Goal: Task Accomplishment & Management: Complete application form

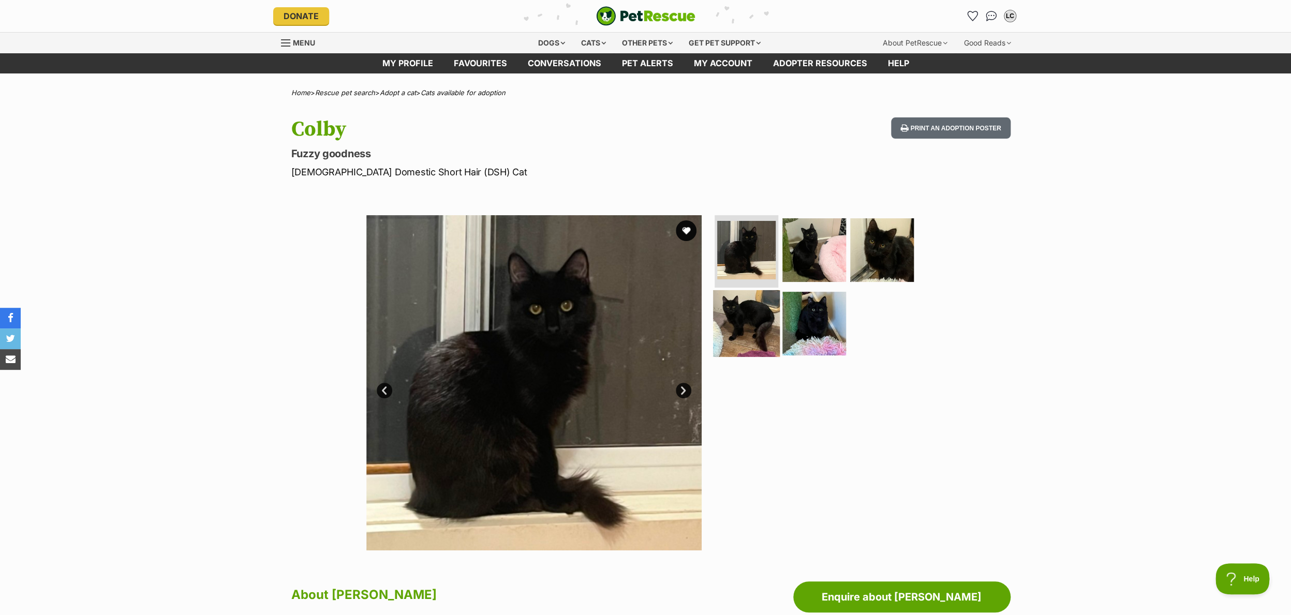
click at [729, 337] on img at bounding box center [746, 323] width 67 height 67
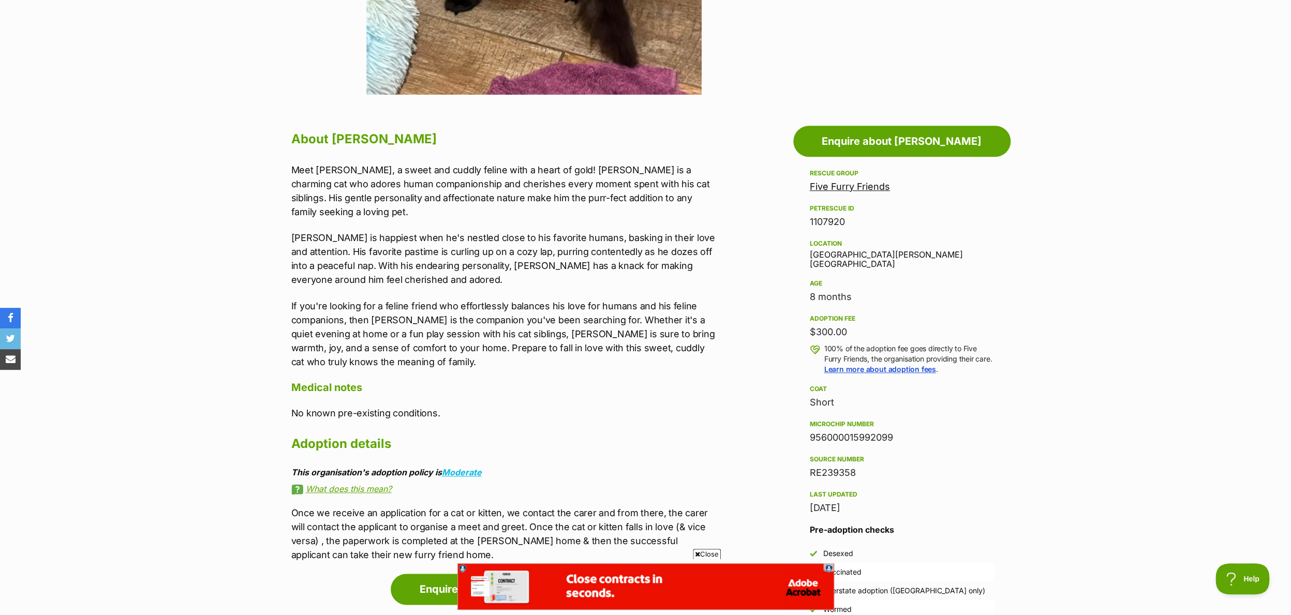
scroll to position [466, 0]
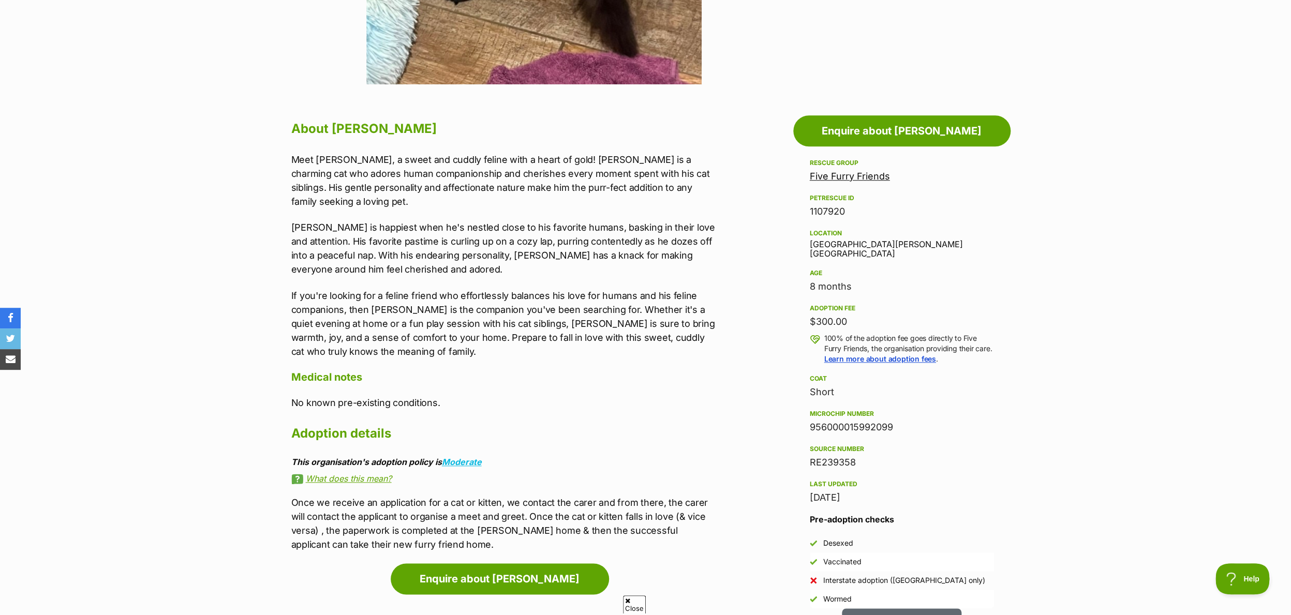
click at [866, 174] on link "Five Furry Friends" at bounding box center [850, 176] width 80 height 11
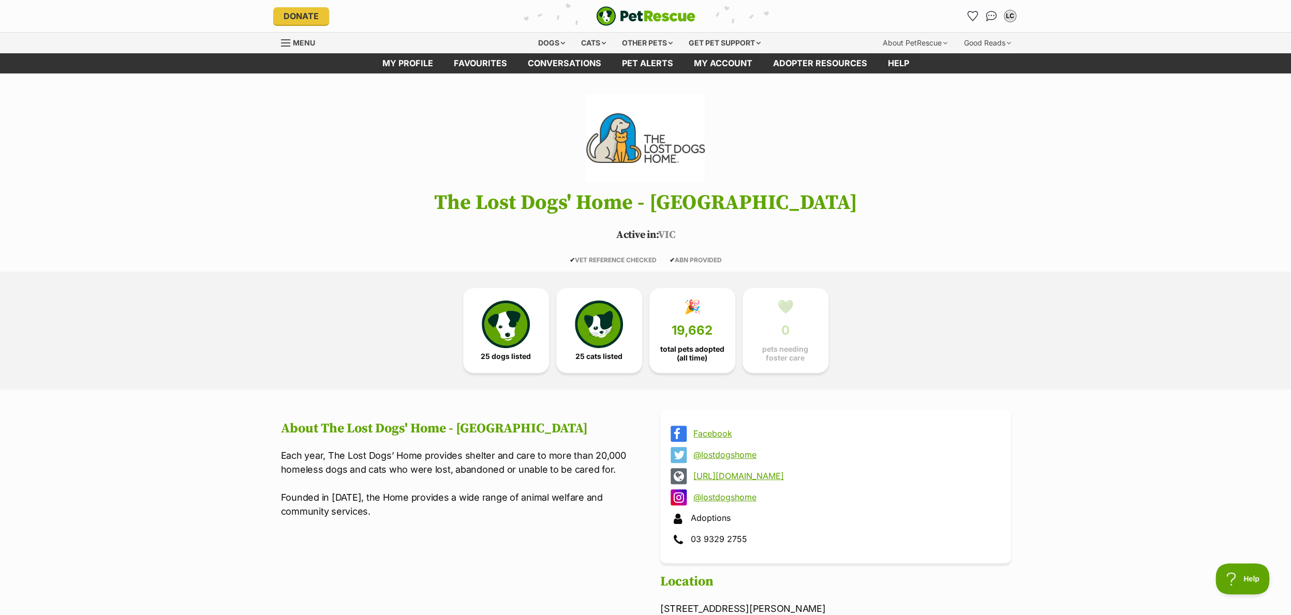
click at [663, 18] on img "PetRescue" at bounding box center [645, 16] width 99 height 20
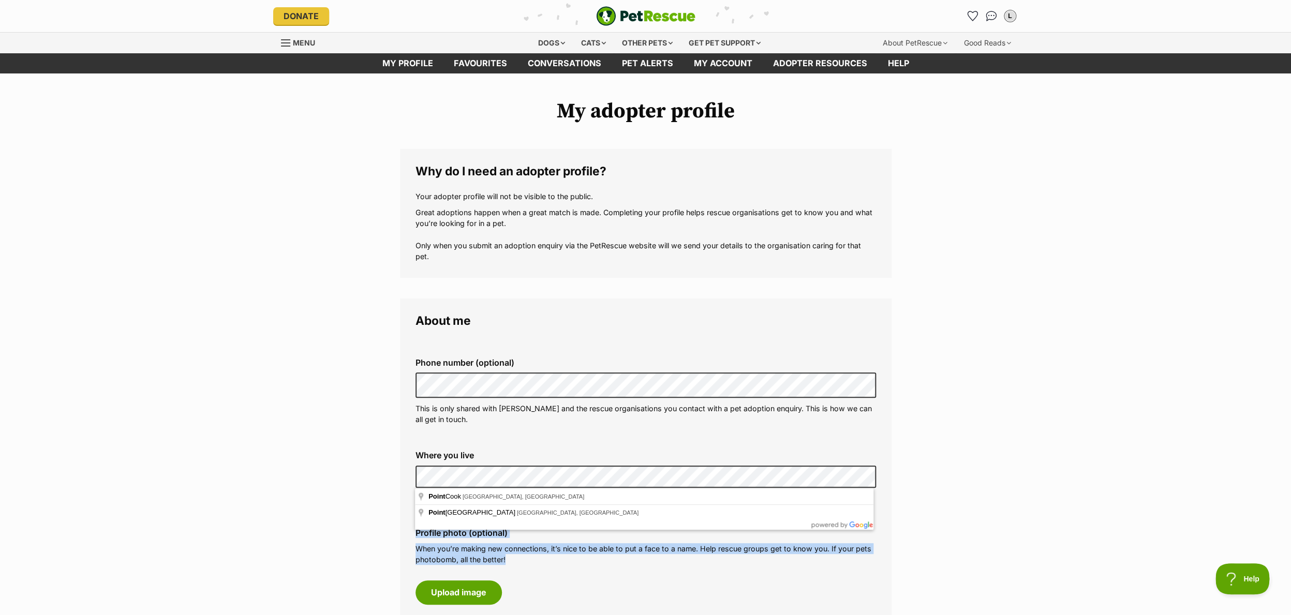
drag, startPoint x: 488, startPoint y: 497, endPoint x: 449, endPoint y: 497, distance: 38.3
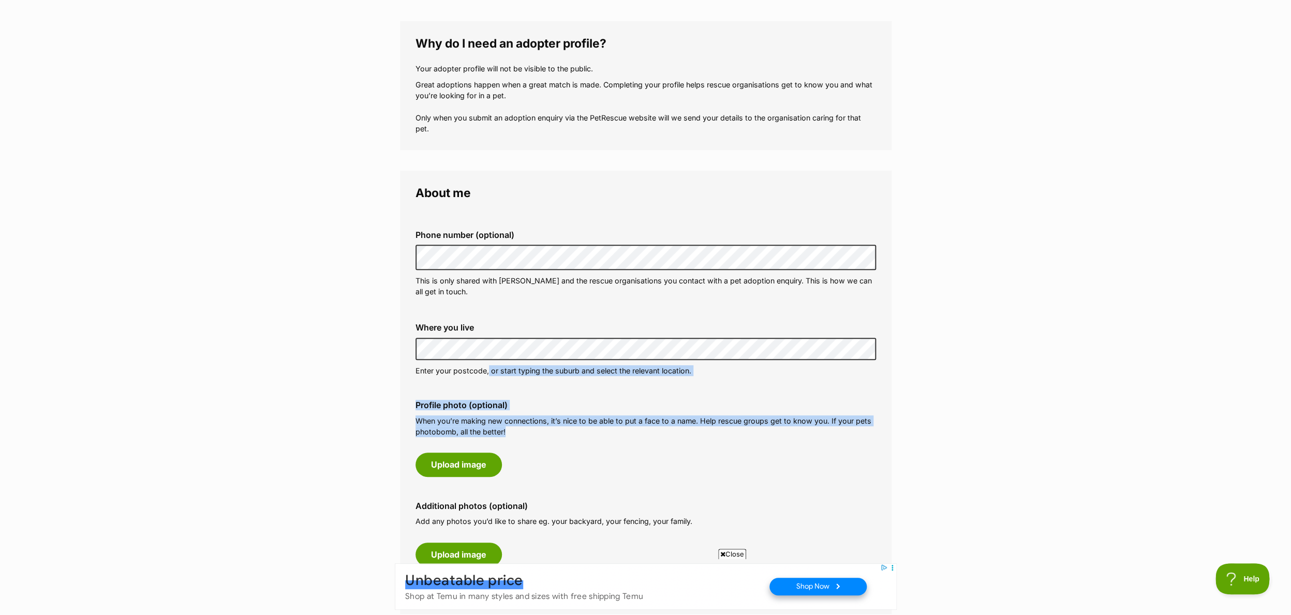
scroll to position [178, 0]
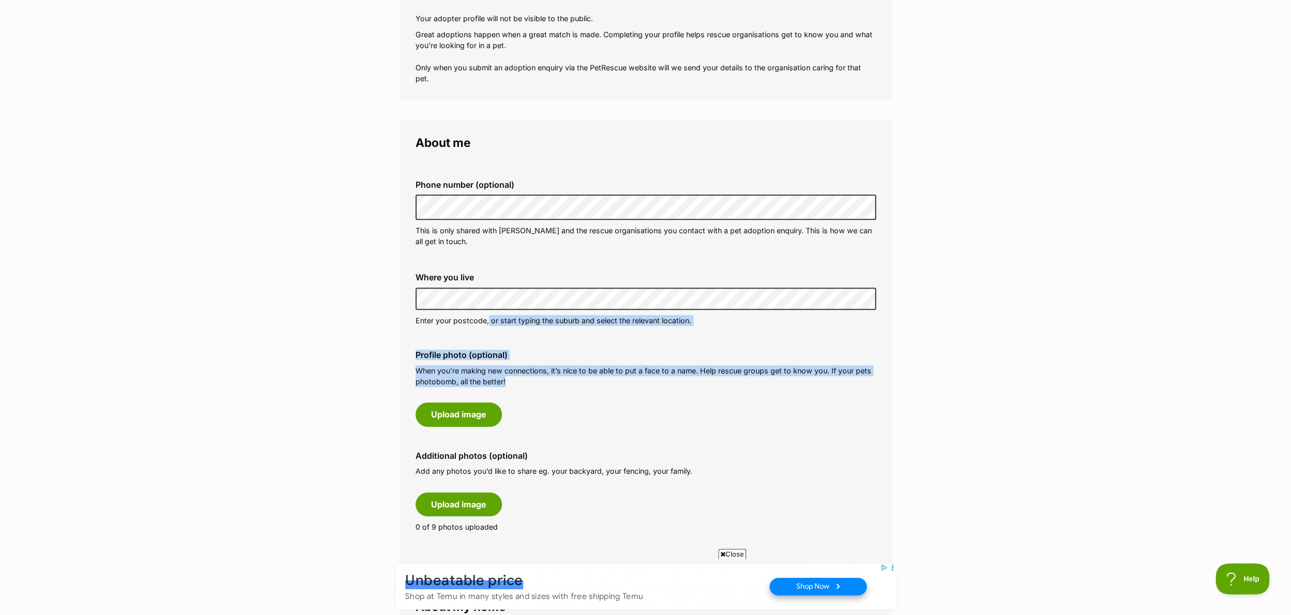
click at [297, 473] on main "My adopter profile Why do I need an adopter profile? Your adopter profile will …" at bounding box center [645, 612] width 1291 height 1435
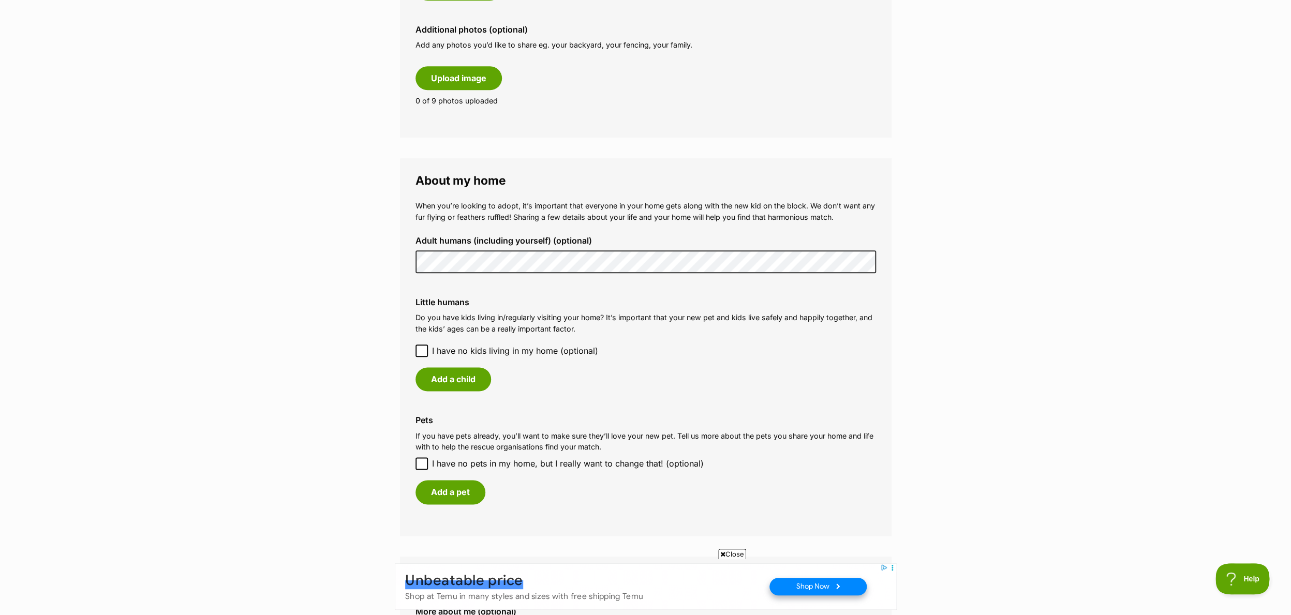
scroll to position [606, 0]
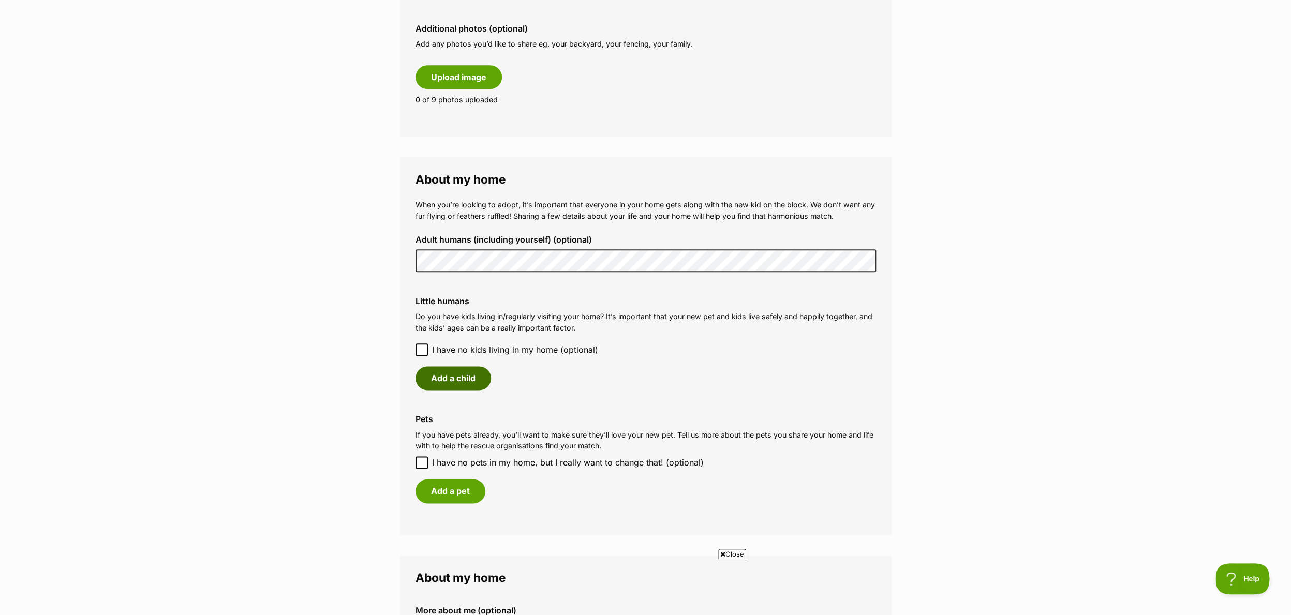
click at [445, 377] on button "Add a child" at bounding box center [454, 378] width 76 height 24
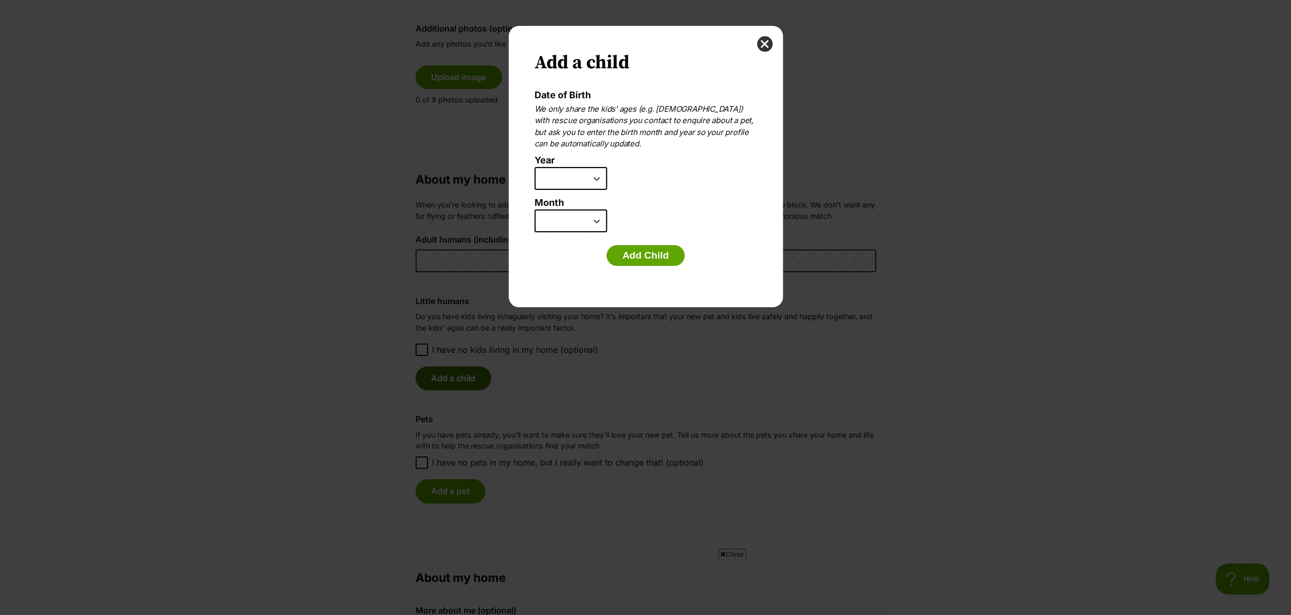
scroll to position [0, 0]
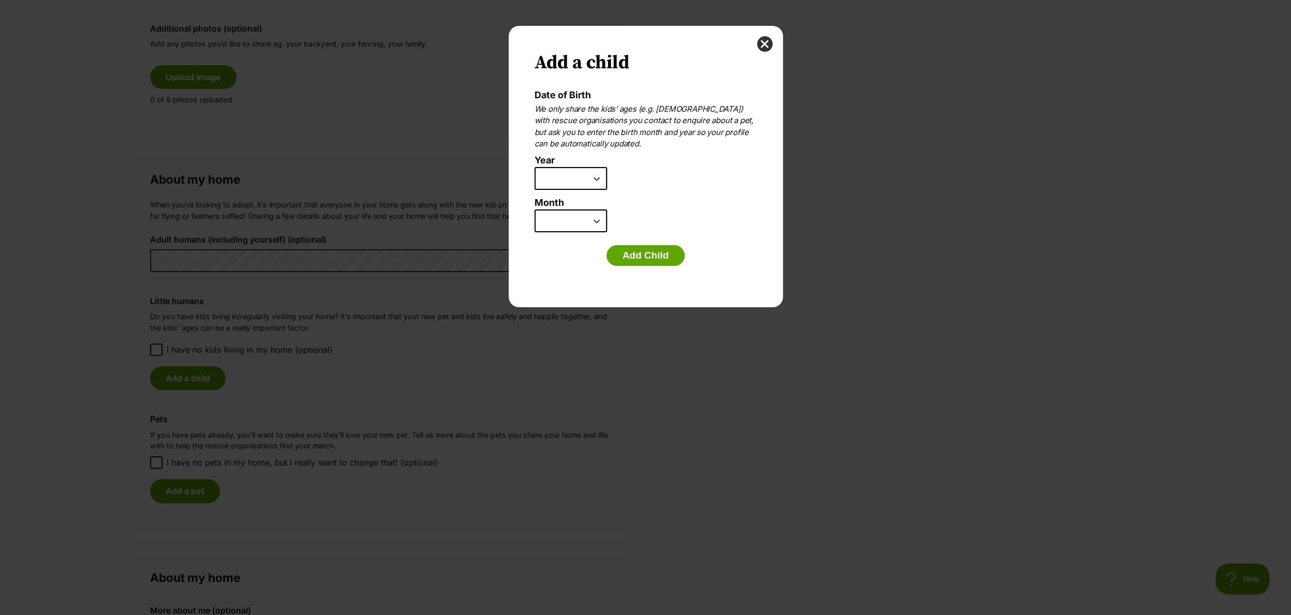
select select "2015"
click option "2015" at bounding box center [0, 0] width 0 height 0
select select "7"
click option "July" at bounding box center [0, 0] width 0 height 0
click at [637, 251] on button "Add Child" at bounding box center [646, 255] width 79 height 21
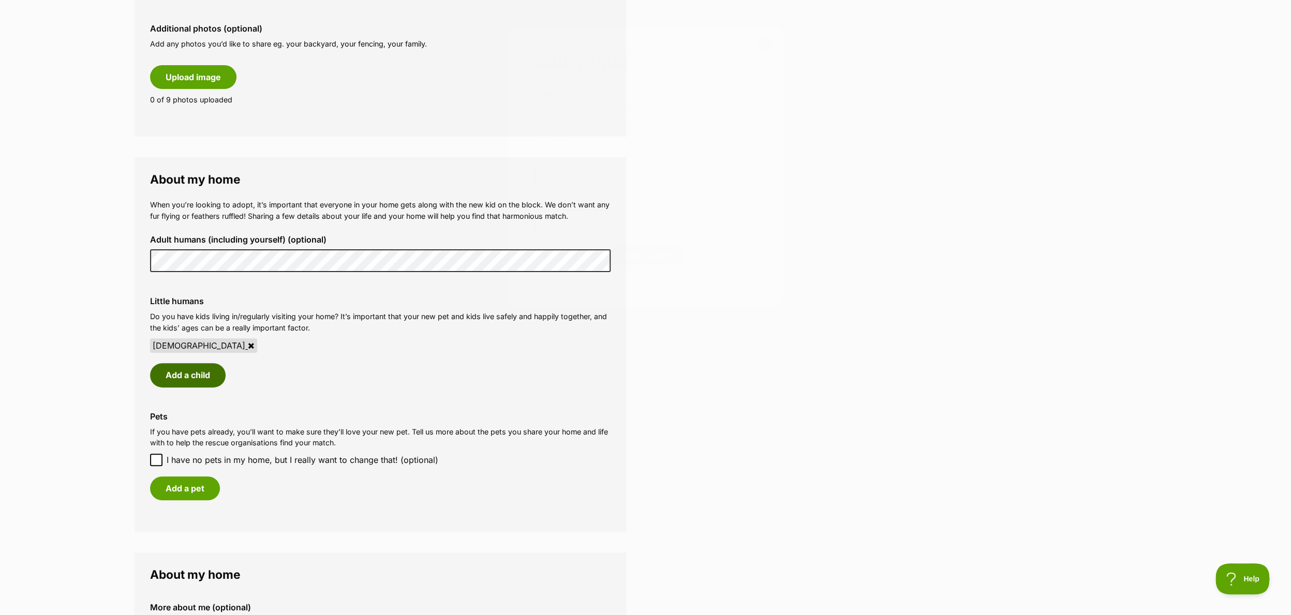
scroll to position [606, 0]
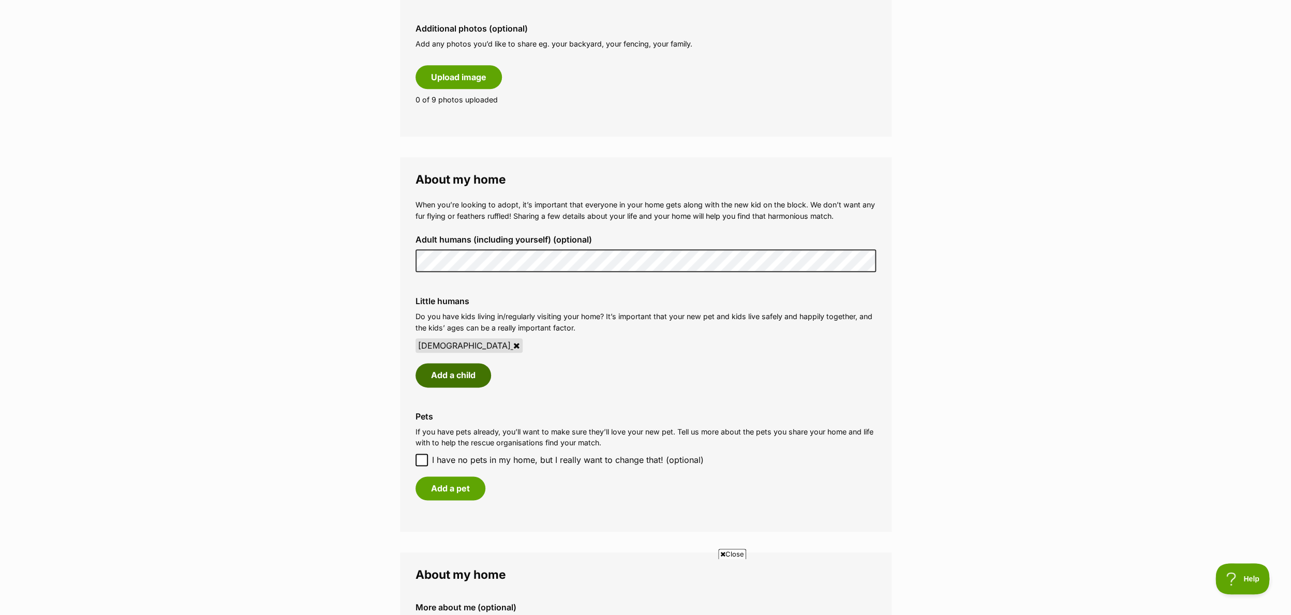
click at [466, 377] on button "Add a child" at bounding box center [454, 375] width 76 height 24
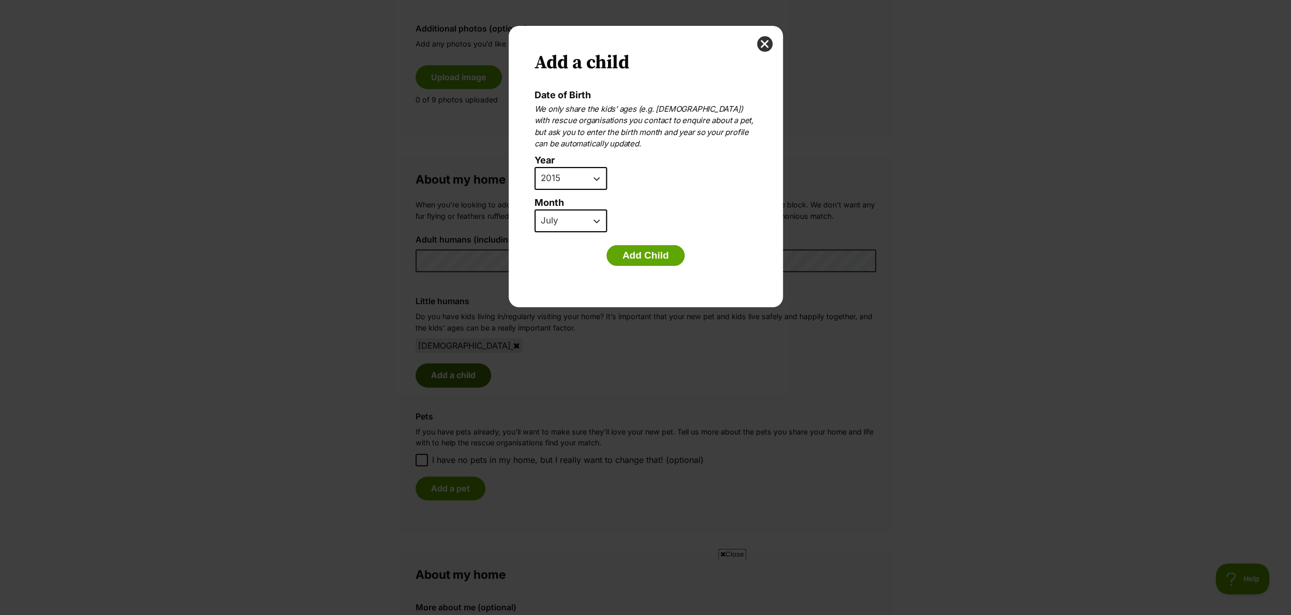
scroll to position [0, 0]
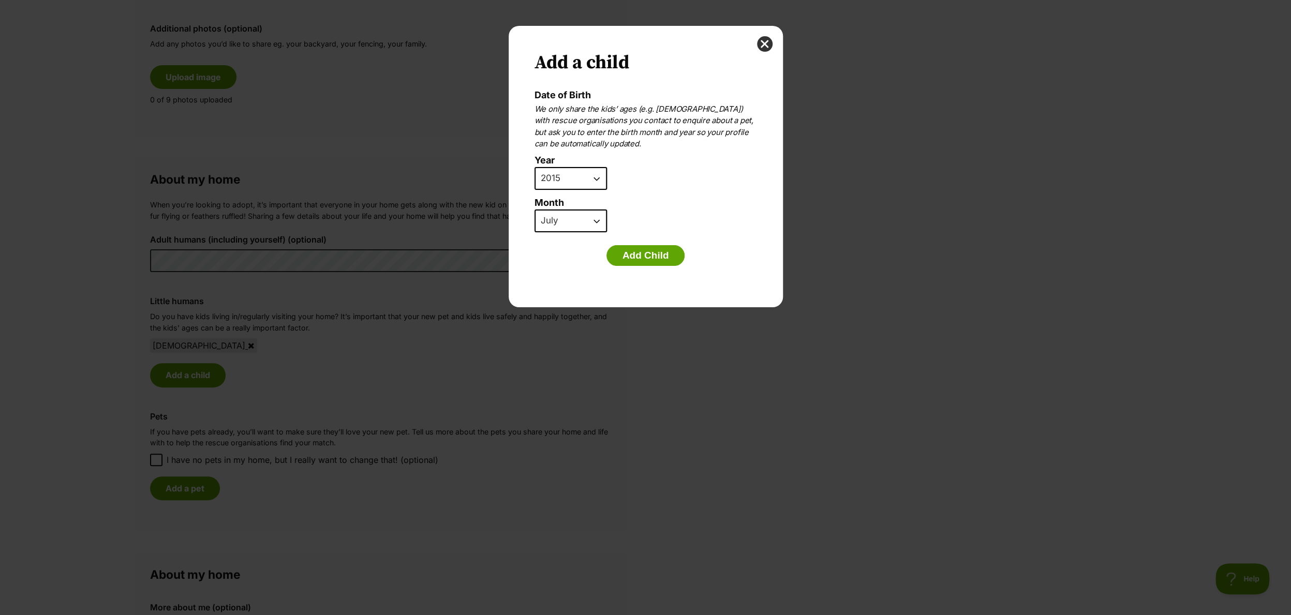
select select "2021"
click option "2021" at bounding box center [0, 0] width 0 height 0
click at [638, 258] on button "Add Child" at bounding box center [646, 255] width 79 height 21
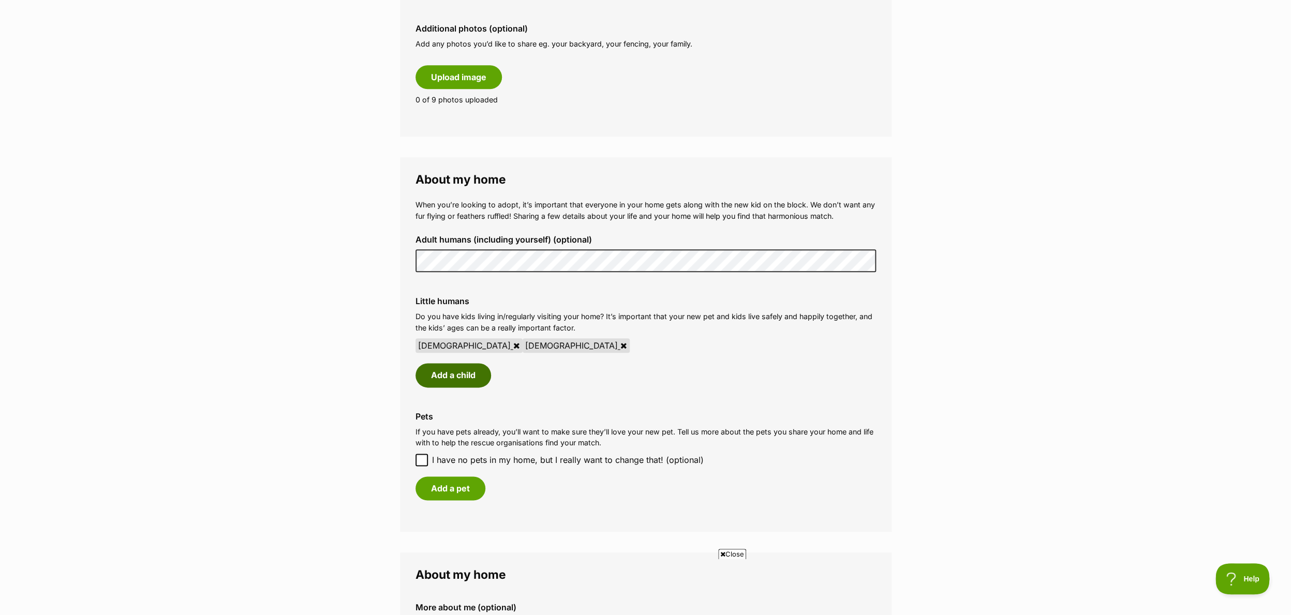
scroll to position [603, 0]
click at [443, 492] on button "Add a pet" at bounding box center [451, 491] width 70 height 24
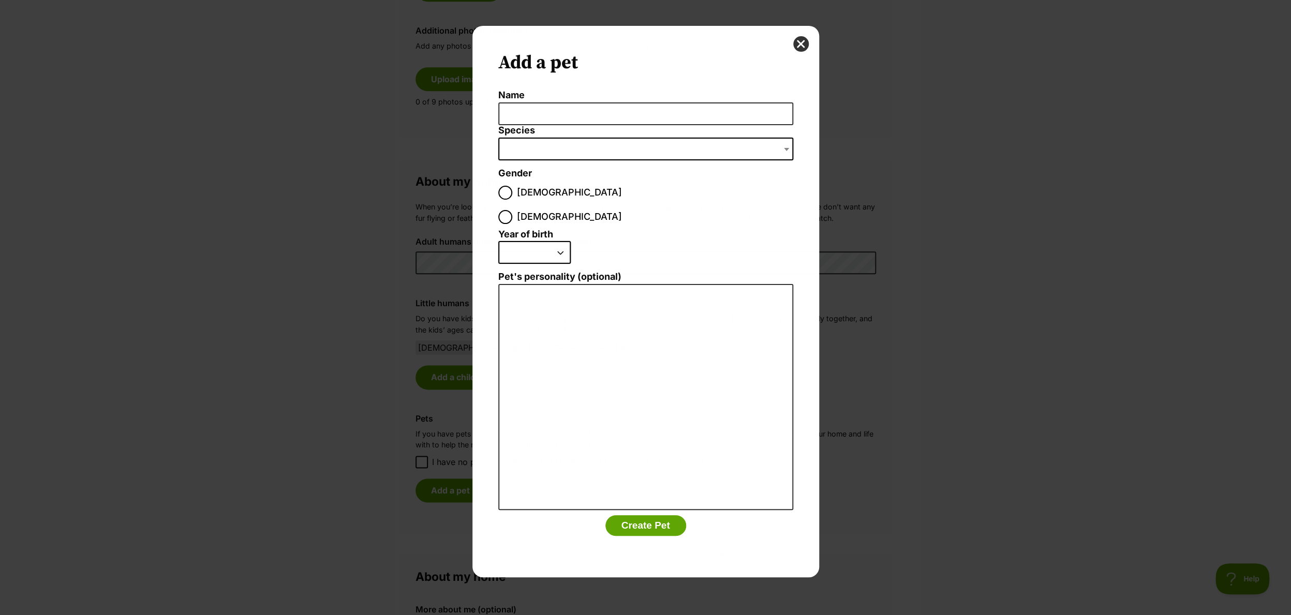
scroll to position [0, 0]
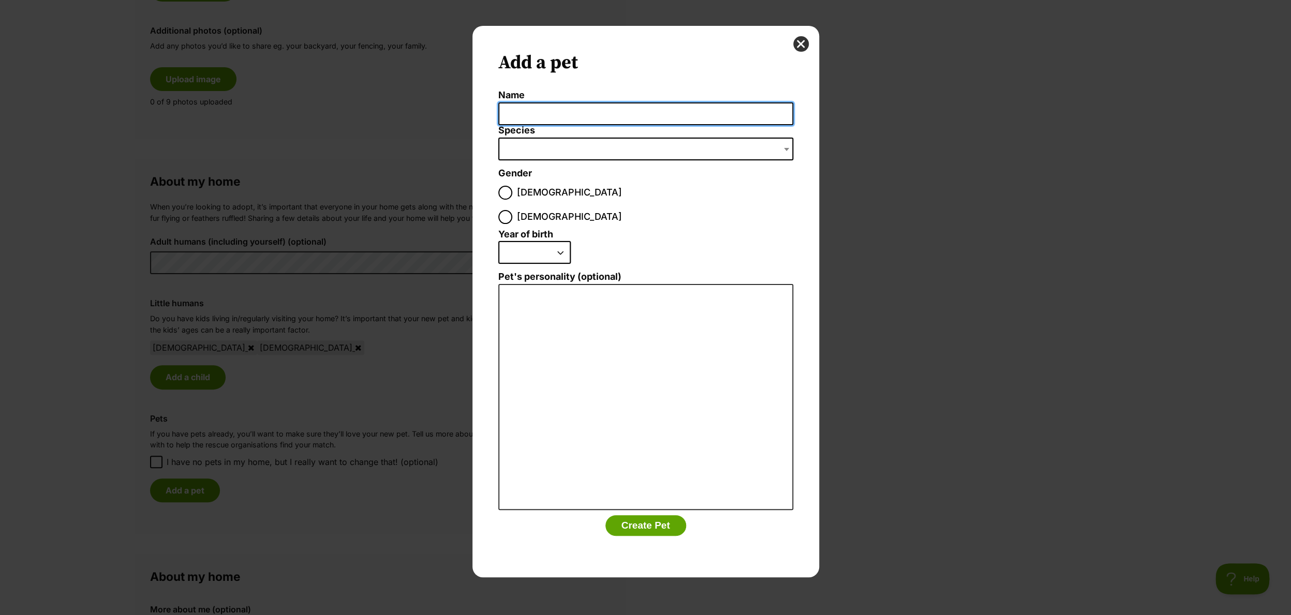
click at [514, 113] on input "Name" at bounding box center [645, 113] width 295 height 23
type input "Pixie"
click at [525, 150] on span "Dialog Window - Close (Press escape to close)" at bounding box center [645, 149] width 295 height 23
type input "p"
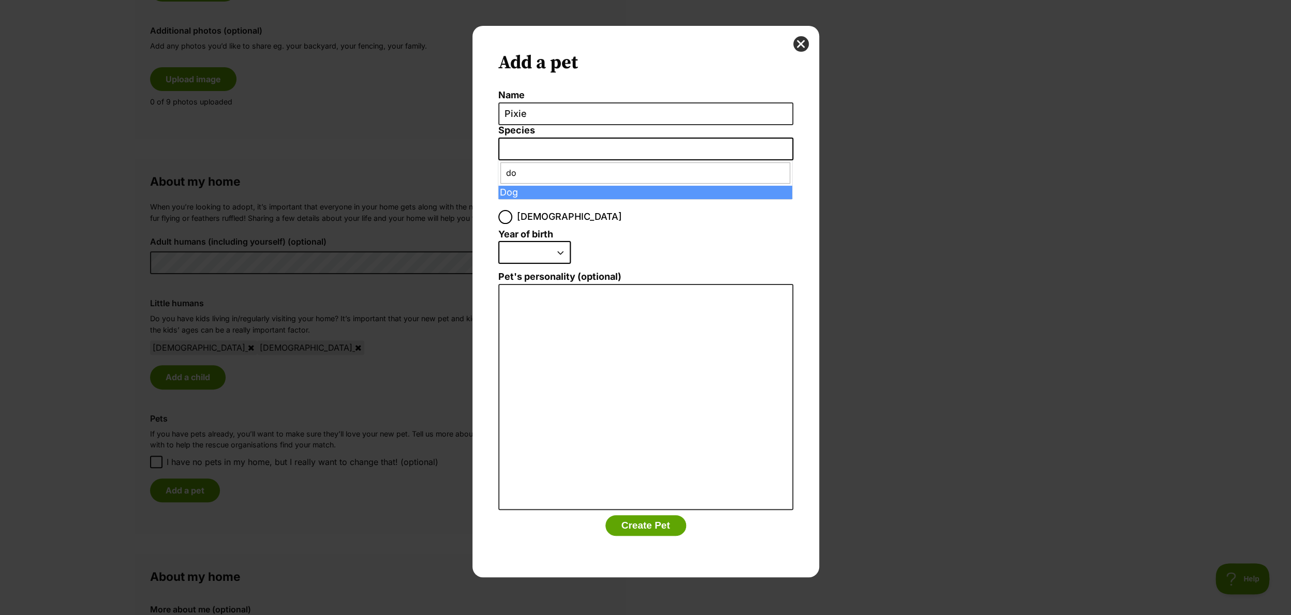
type input "do"
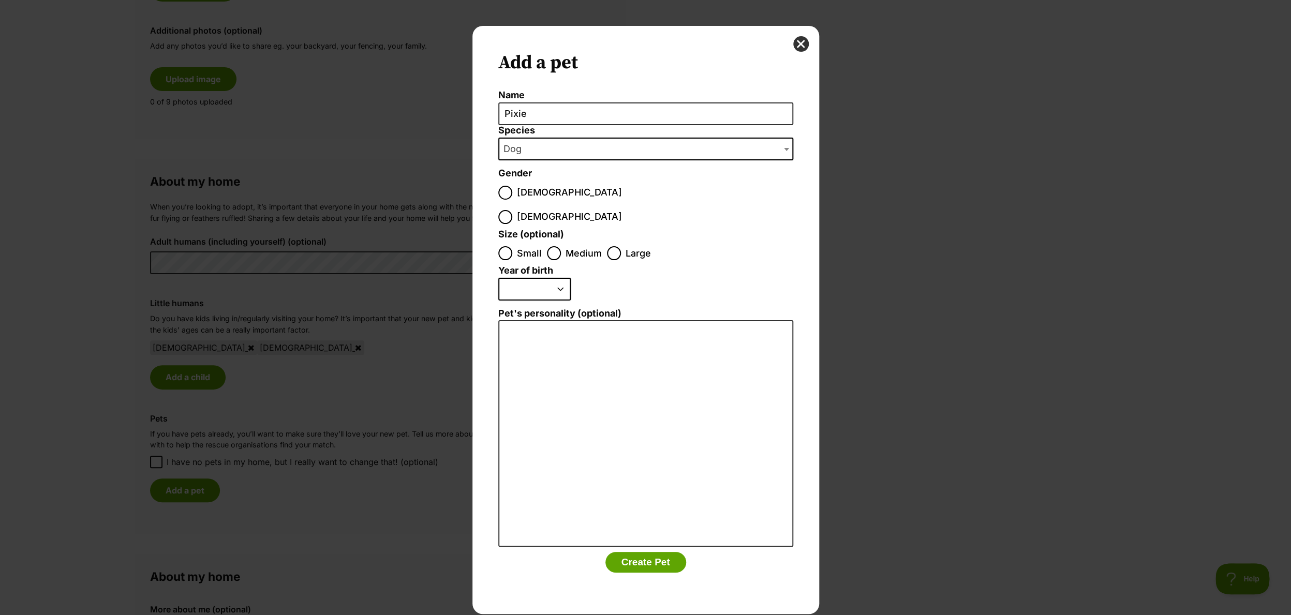
select select "1"
click at [512, 210] on input "[DEMOGRAPHIC_DATA]" at bounding box center [505, 217] width 14 height 14
radio input "true"
click at [504, 246] on input "Small" at bounding box center [505, 253] width 14 height 14
radio input "true"
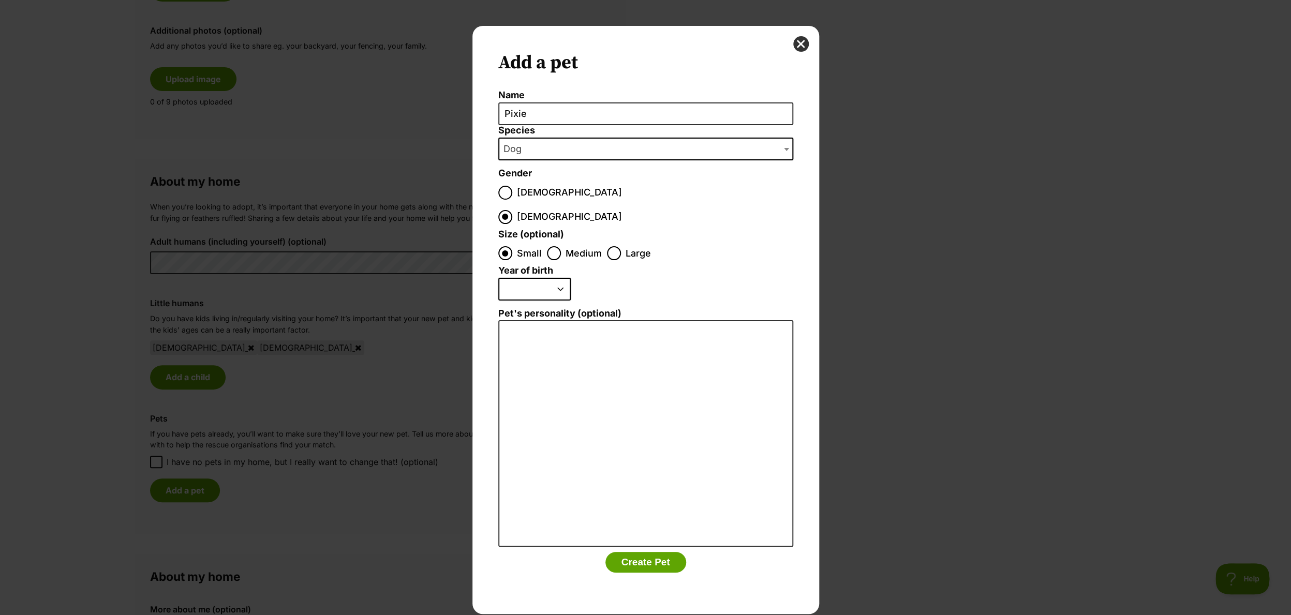
click at [498, 278] on select "2025 2024 2023 2022 2021 2020 2019 2018 2017 2016 2015 2014 2013 2012 2011 2010…" at bounding box center [534, 289] width 72 height 23
select select "2014"
click option "2014" at bounding box center [0, 0] width 0 height 0
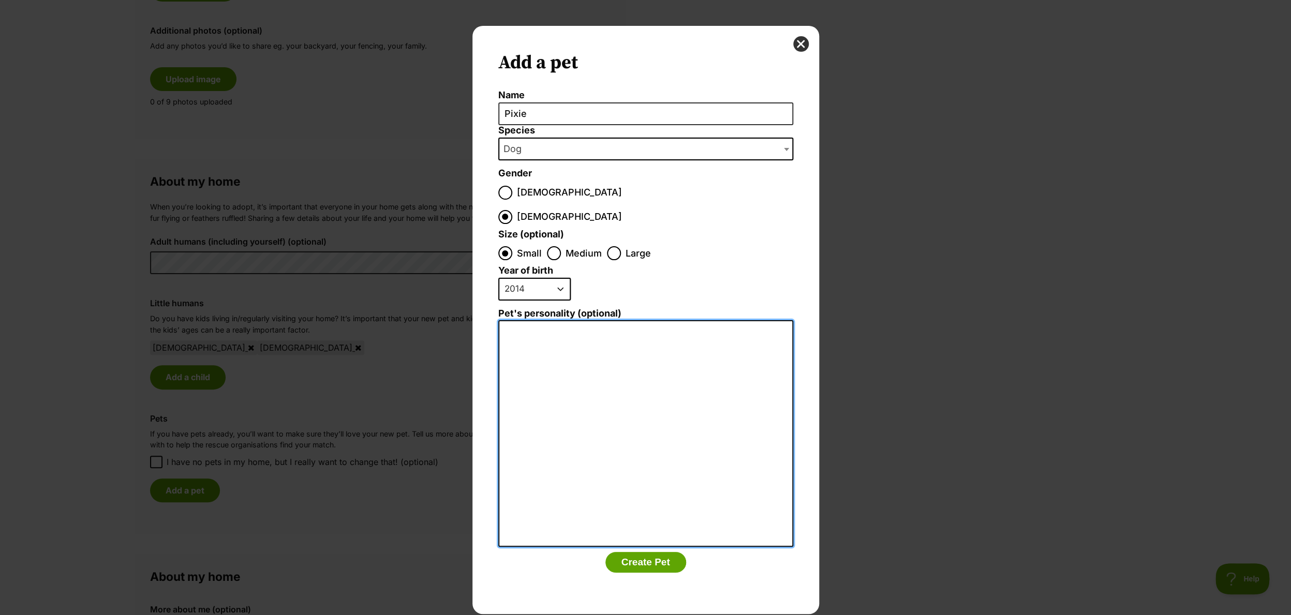
click at [523, 334] on textarea "Pet's personality (optional)" at bounding box center [645, 433] width 295 height 227
click at [682, 320] on textarea "Sweet, loving girl. Grew up with a big bo cat who passed away a few years ago." at bounding box center [645, 433] width 295 height 227
click at [654, 321] on textarea "Sweet, loving girl. Grew up with a big boy calico cat who passed away a few yea…" at bounding box center [645, 433] width 295 height 227
click at [582, 320] on textarea "Sweet, loving girl. Grew up with a big boy calico cat who passed away a few yea…" at bounding box center [645, 433] width 295 height 227
click at [581, 320] on textarea "Sweet, loving girl. Grew up with a big boy calico cat who passed away a few yea…" at bounding box center [645, 433] width 295 height 227
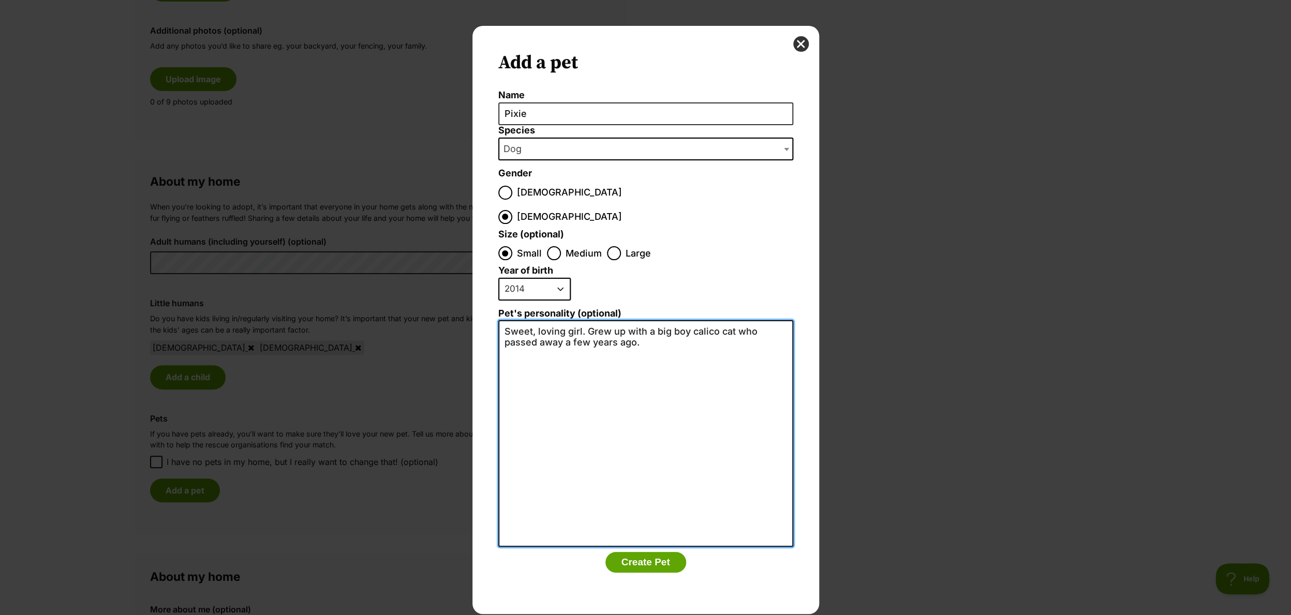
click at [565, 320] on textarea "Sweet, loving girl. Grew up with a big boy calico cat who passed away a few yea…" at bounding box center [645, 433] width 295 height 227
click at [567, 320] on textarea "Sweet, loving Papillon girl. Grew up with a big boy calico cat who passed away …" at bounding box center [645, 433] width 295 height 227
click at [678, 320] on textarea "Sweet, loving Papillon girl. Grew up with a big boy calico cat who passed away …" at bounding box center [645, 433] width 295 height 227
click at [602, 320] on textarea "Sweet, loving Papillon girl. Grew up with a big boy calico cat who passed away …" at bounding box center [645, 433] width 295 height 227
click at [740, 322] on textarea "Sweet, loving Papillon [DEMOGRAPHIC_DATA] girl. Grew up with a big boy calico c…" at bounding box center [645, 433] width 295 height 227
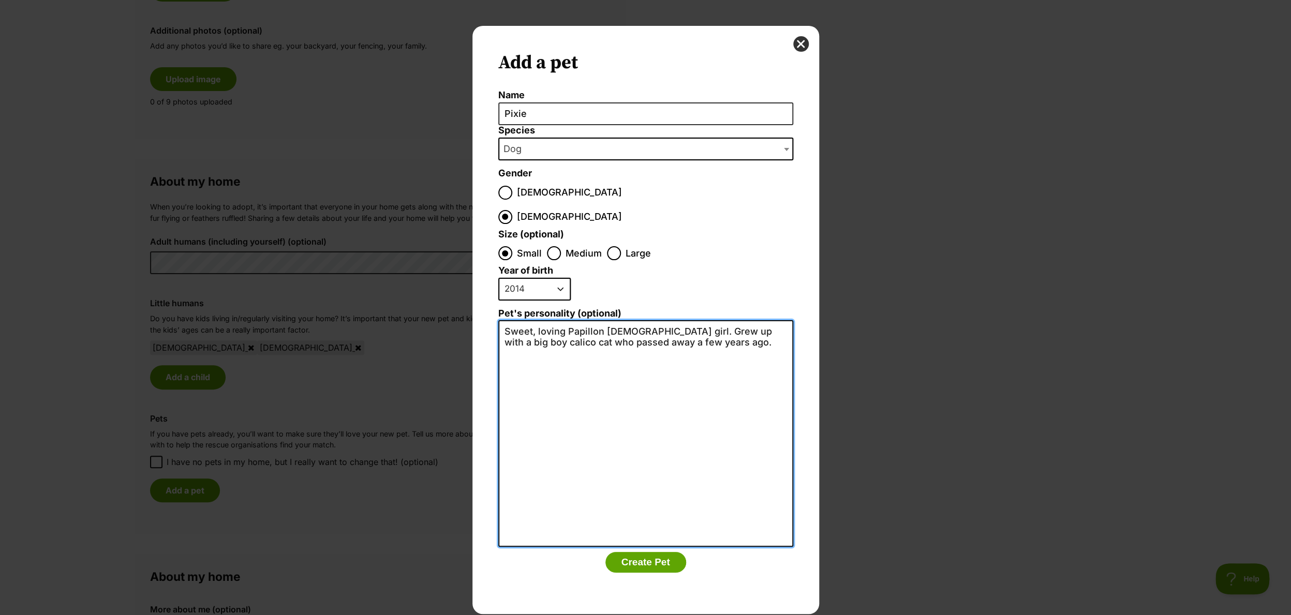
drag, startPoint x: 657, startPoint y: 308, endPoint x: 605, endPoint y: 307, distance: 52.3
click at [606, 320] on textarea "Sweet, loving Papillon [DEMOGRAPHIC_DATA] girl. Grew up with a big boy calico c…" at bounding box center [645, 433] width 295 height 227
click at [624, 320] on textarea "Sweet, loving Papillon girl. Grew up with a big boy calico cat who passed away …" at bounding box center [645, 433] width 295 height 227
click at [725, 320] on textarea "Sweet, loving Papillon girl. [DEMOGRAPHIC_DATA]. Grew up with a big boy calico …" at bounding box center [645, 433] width 295 height 227
drag, startPoint x: 665, startPoint y: 310, endPoint x: 623, endPoint y: 308, distance: 42.0
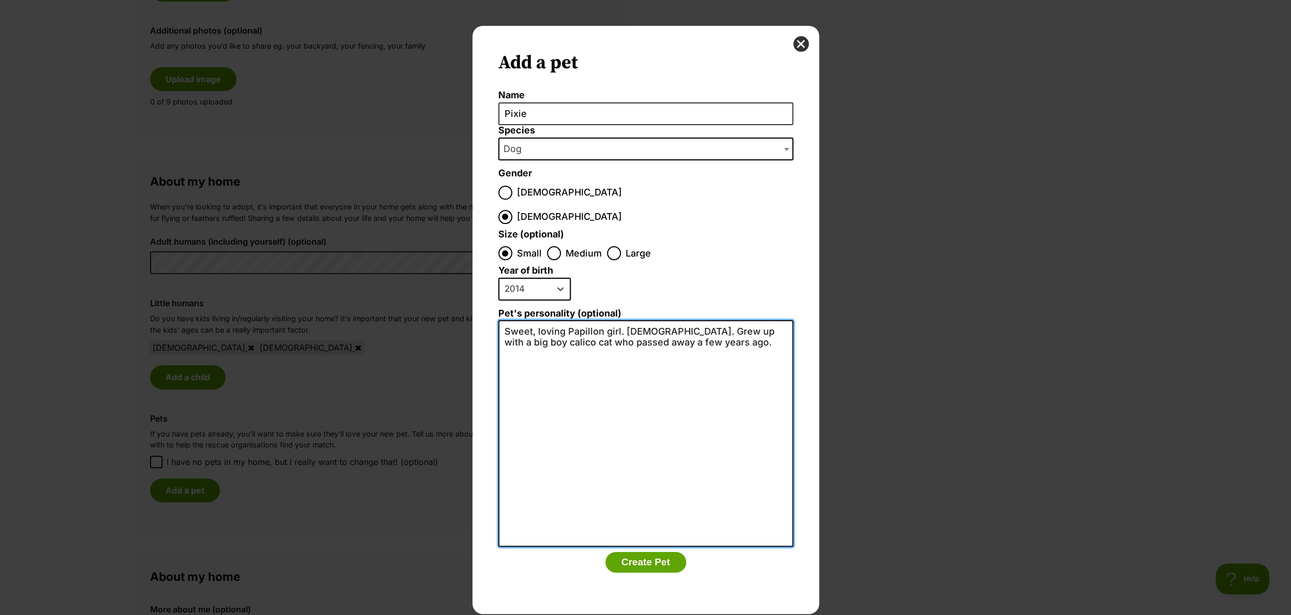
click at [623, 320] on textarea "Sweet, loving Papillon girl. [DEMOGRAPHIC_DATA]. Grew up with a big boy calico …" at bounding box center [645, 433] width 295 height 227
click at [727, 323] on textarea "Sweet, loving Papillon girl. Grew up with a big boy calico cat who passed away …" at bounding box center [645, 433] width 295 height 227
click at [711, 320] on textarea "Sweet, loving Papillon girl. Grew up with a big boy calico cat who passed away …" at bounding box center [645, 433] width 295 height 227
click at [747, 320] on textarea "Sweet, loving Papillon girl. Grew up with a big boy calico cat who passed away …" at bounding box center [645, 433] width 295 height 227
drag, startPoint x: 633, startPoint y: 331, endPoint x: 719, endPoint y: 338, distance: 86.7
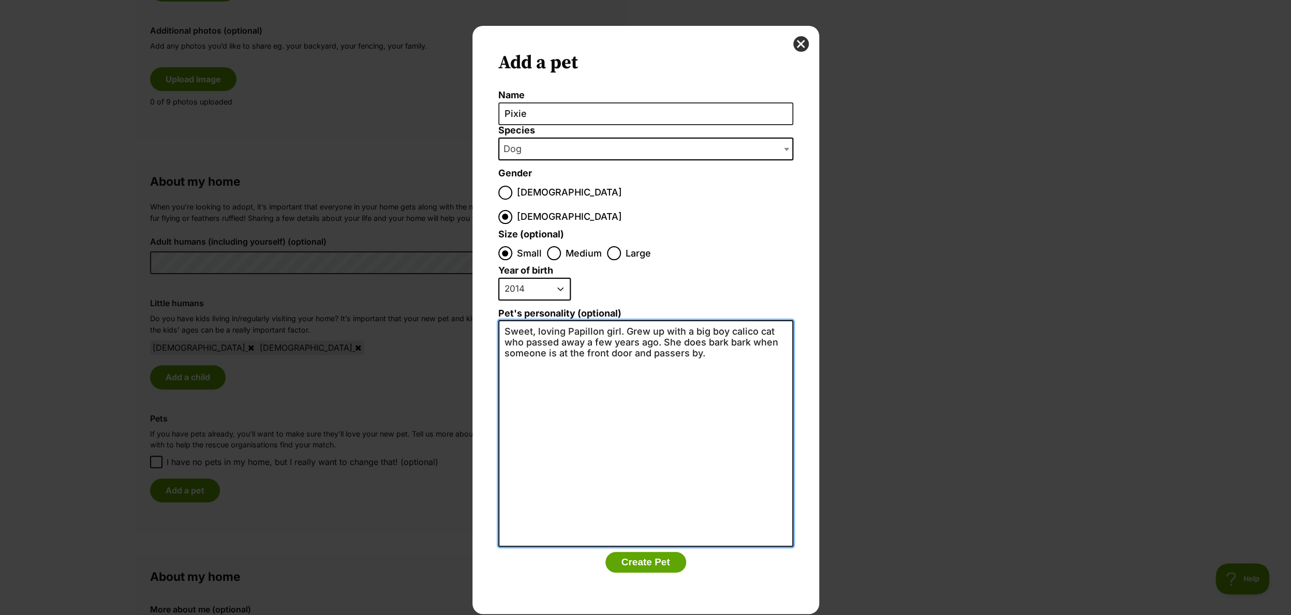
click at [719, 338] on textarea "Sweet, loving Papillon girl. Grew up with a big boy calico cat who passed away …" at bounding box center [645, 433] width 295 height 227
click at [729, 321] on textarea "Sweet, loving Papillon girl. Grew up with a big boy calico cat who passed away …" at bounding box center [645, 433] width 295 height 227
click at [662, 330] on textarea "Sweet, loving Papillon girl. Grew up with a big boy calico cat who passed away …" at bounding box center [645, 433] width 295 height 227
click at [689, 341] on textarea "Sweet, loving Papillon girl. Grew up with a big boy calico cat who passed away …" at bounding box center [645, 433] width 295 height 227
click at [636, 342] on textarea "Sweet, loving Papillon girl. Grew up with a big boy calico cat who passed away …" at bounding box center [645, 433] width 295 height 227
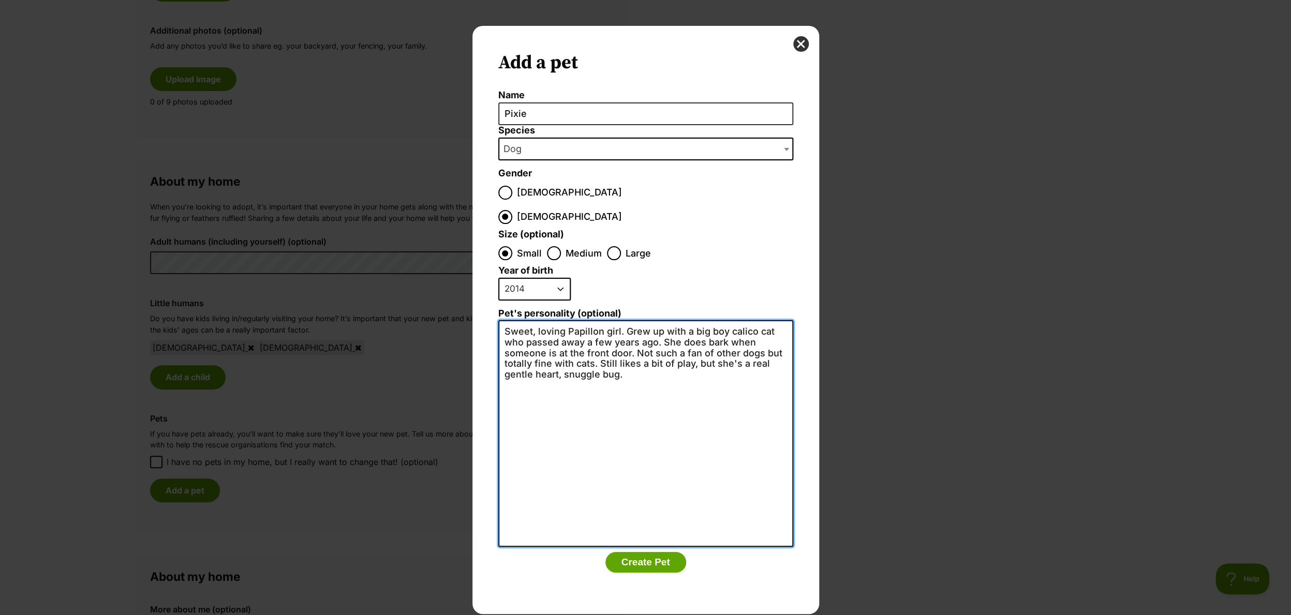
drag, startPoint x: 691, startPoint y: 342, endPoint x: 711, endPoint y: 379, distance: 41.4
click at [691, 342] on textarea "Sweet, loving Papillon girl. Grew up with a big boy calico cat who passed away …" at bounding box center [645, 433] width 295 height 227
drag, startPoint x: 640, startPoint y: 437, endPoint x: 630, endPoint y: 440, distance: 10.2
click at [640, 437] on textarea "Sweet, loving Papillon girl. Grew up with a big boy calico cat who passed away …" at bounding box center [645, 433] width 295 height 227
click at [676, 332] on textarea "Sweet, loving Papillon girl. Grew up with a big boy calico cat who passed away …" at bounding box center [645, 433] width 295 height 227
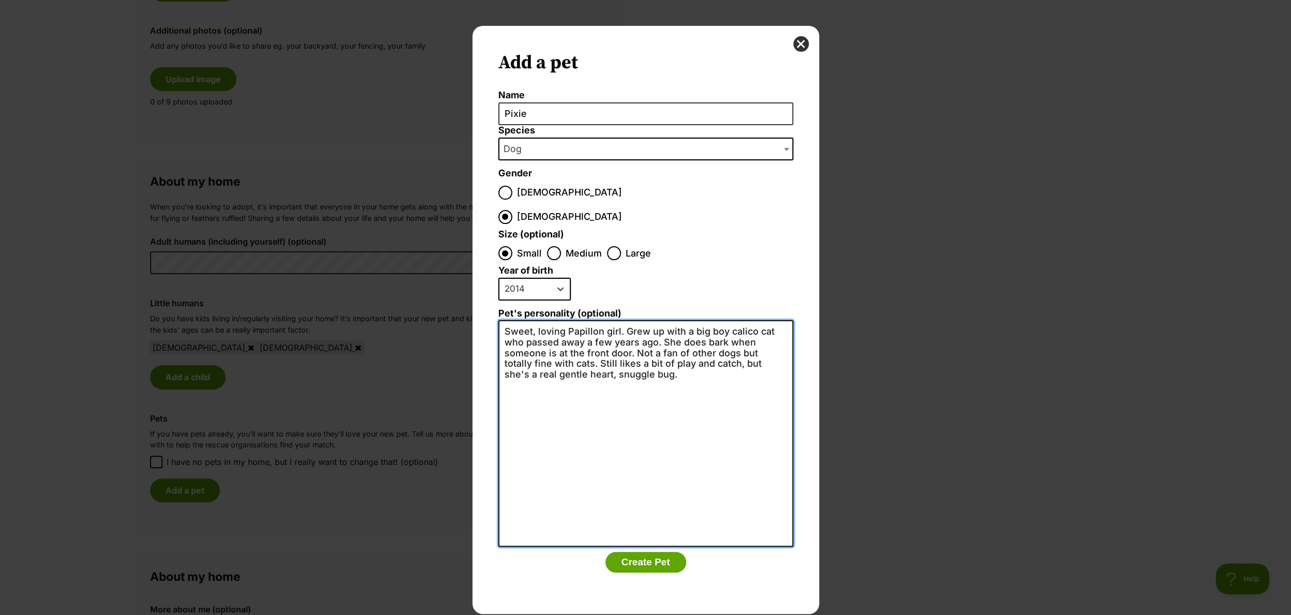
click at [645, 349] on textarea "Sweet, loving Papillon girl. Grew up with a big boy calico cat who passed away …" at bounding box center [645, 433] width 295 height 227
click at [566, 355] on textarea "Sweet, loving Papillon girl. Grew up with a big boy calico cat who passed away …" at bounding box center [645, 433] width 295 height 227
type textarea "Sweet, loving Papillon girl. Grew up with a big boy calico cat who passed away …"
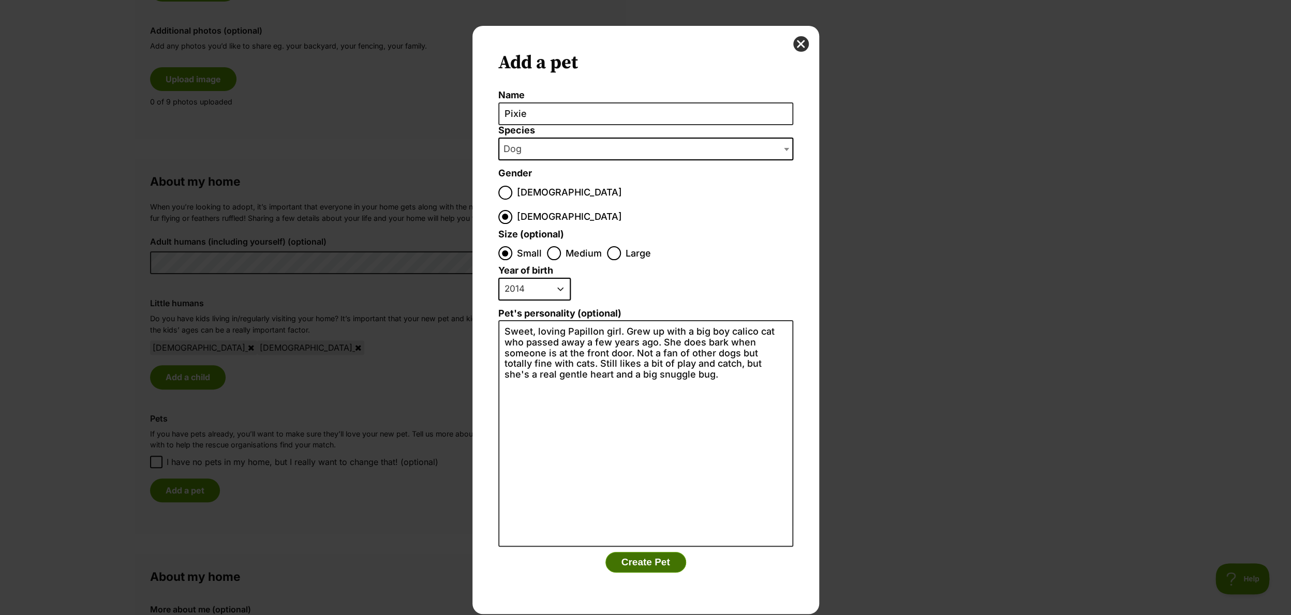
click at [651, 552] on button "Create Pet" at bounding box center [646, 562] width 81 height 21
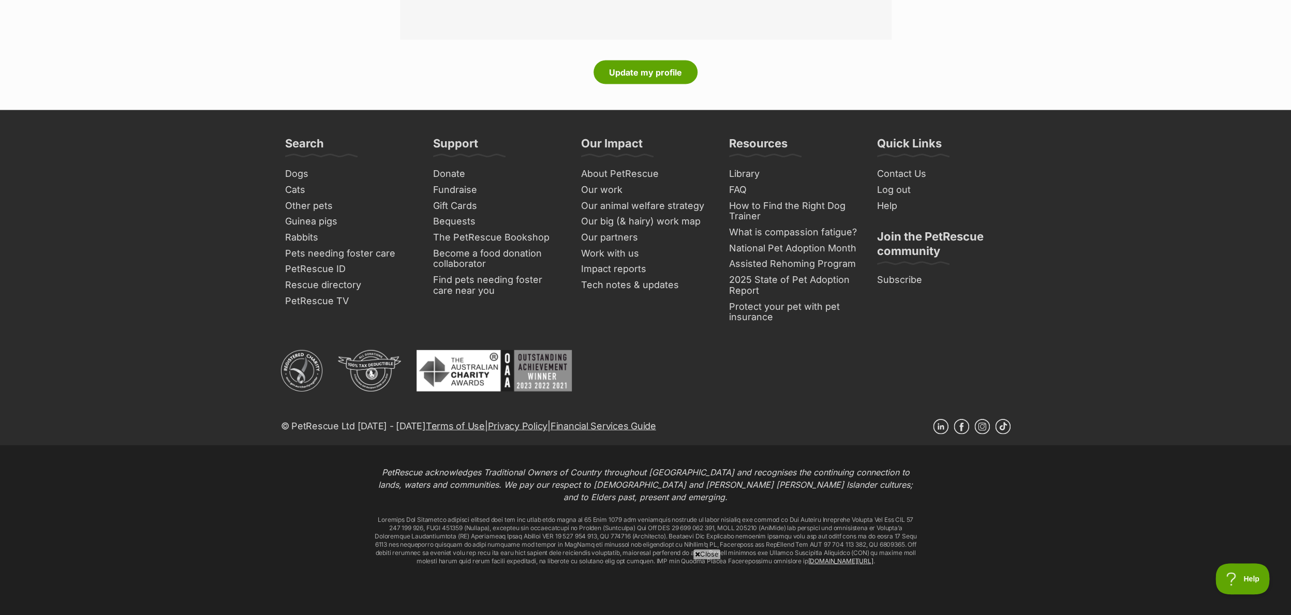
scroll to position [1497, 0]
